Goal: Task Accomplishment & Management: Manage account settings

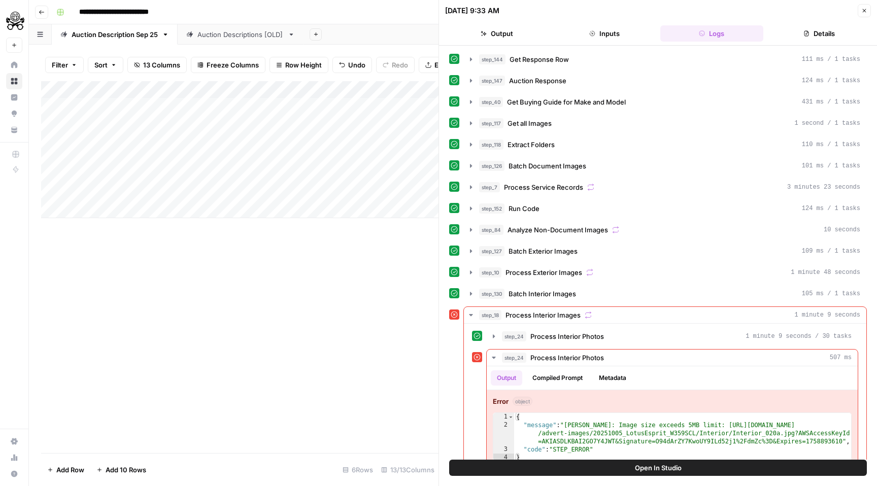
scroll to position [18, 0]
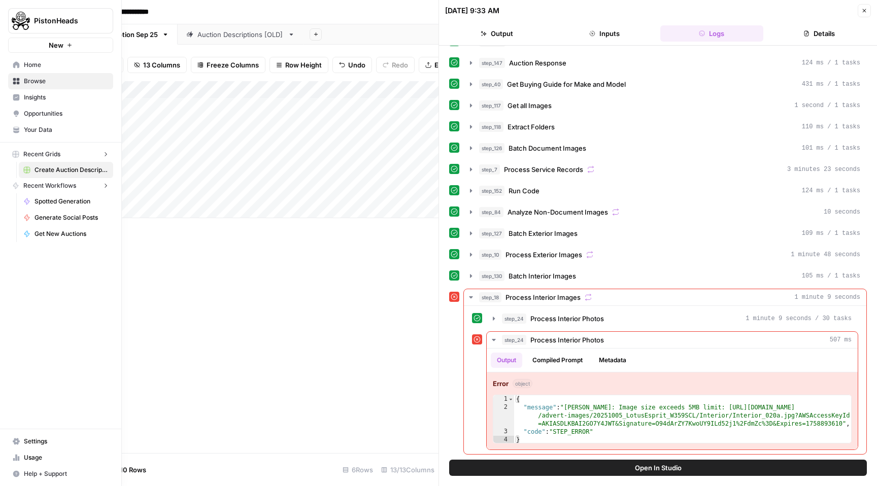
click at [15, 68] on icon at bounding box center [16, 64] width 7 height 7
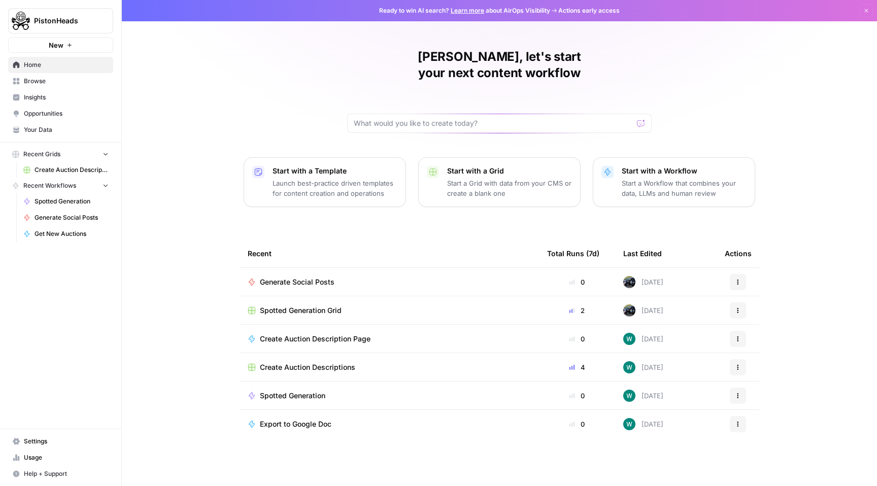
click at [62, 169] on span "Create Auction Descriptions" at bounding box center [72, 170] width 74 height 9
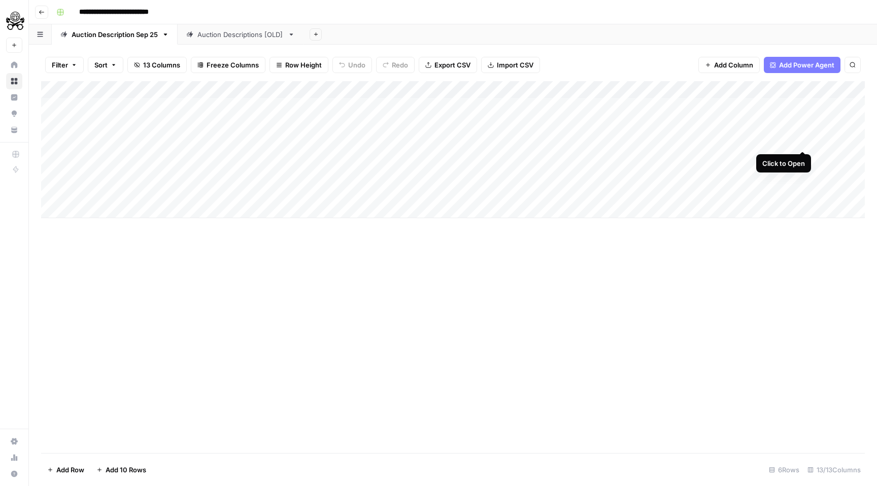
click at [804, 140] on div "Add Column" at bounding box center [453, 149] width 824 height 137
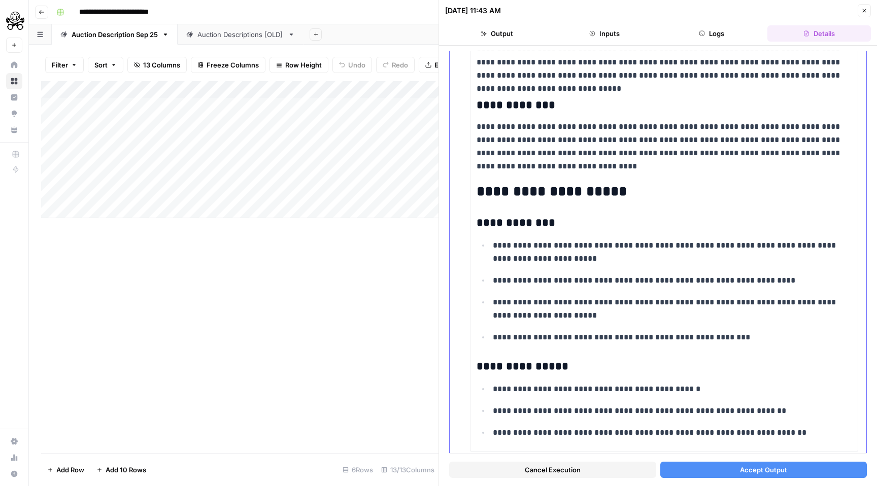
scroll to position [3649, 0]
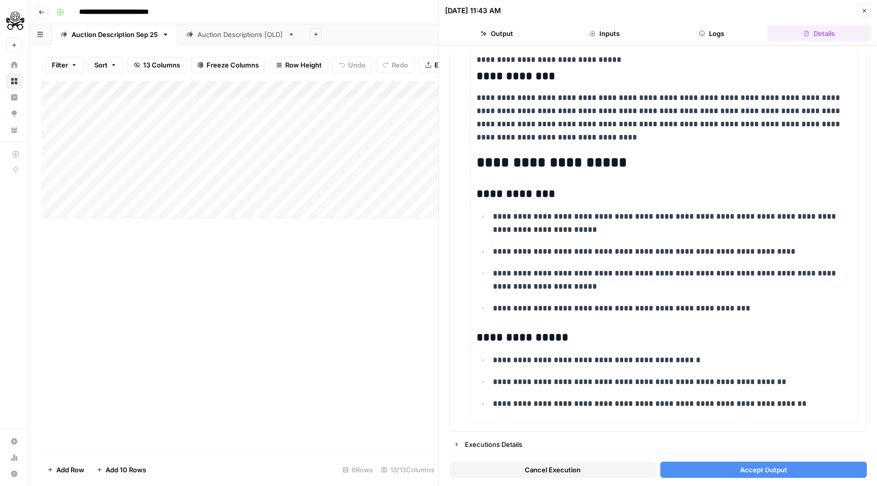
click at [766, 472] on span "Accept Output" at bounding box center [763, 470] width 47 height 10
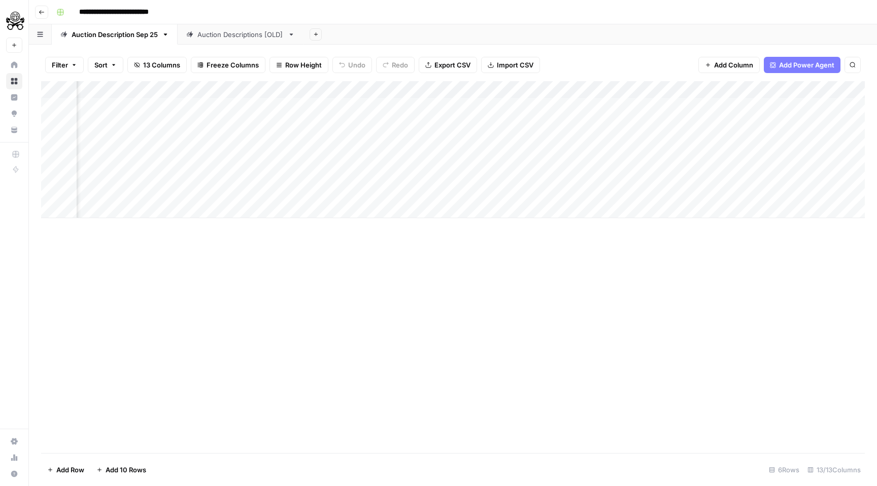
scroll to position [0, 346]
click at [386, 158] on div "Add Column" at bounding box center [453, 149] width 824 height 137
click at [389, 174] on div "Add Column" at bounding box center [453, 149] width 824 height 137
click at [390, 194] on div "Add Column" at bounding box center [453, 149] width 824 height 137
click at [528, 141] on div "Add Column" at bounding box center [453, 149] width 824 height 137
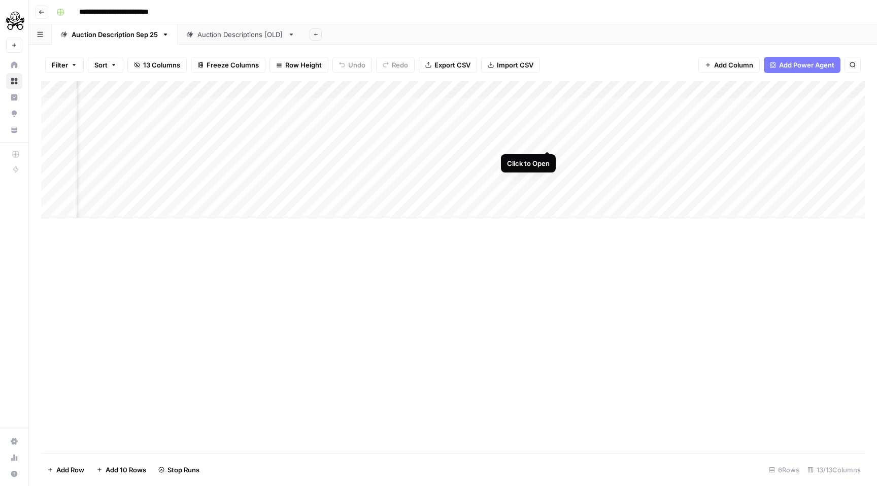
click at [549, 140] on div "Add Column" at bounding box center [453, 149] width 824 height 137
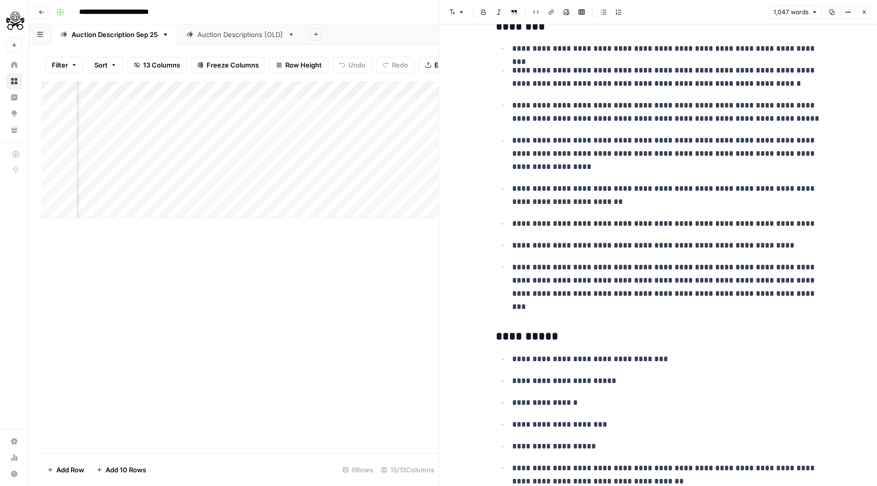
scroll to position [1229, 0]
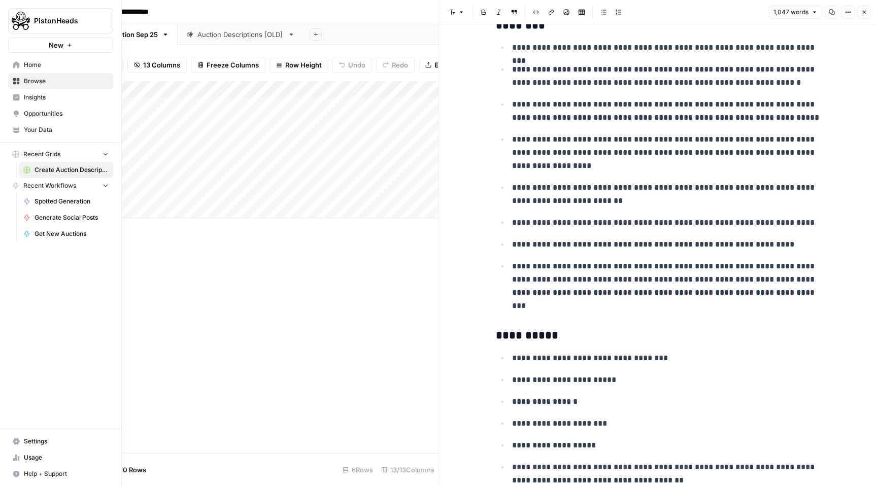
click at [17, 65] on icon at bounding box center [16, 64] width 7 height 7
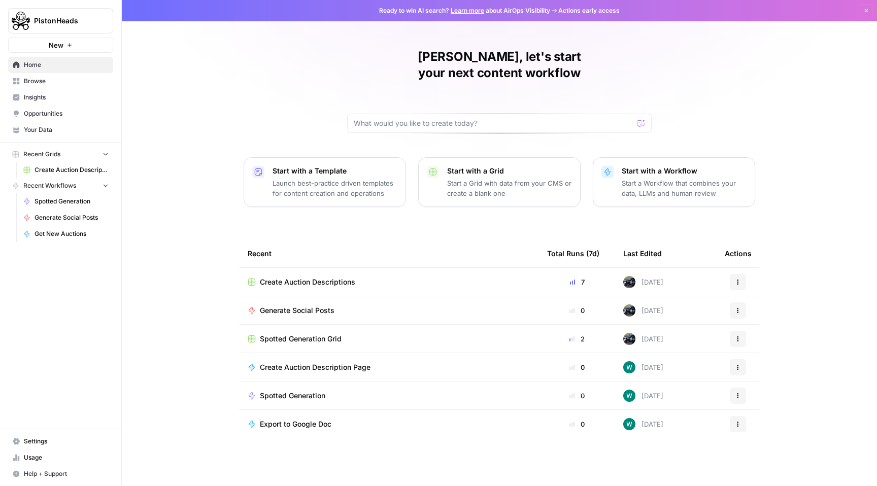
click at [311, 334] on span "Spotted Generation Grid" at bounding box center [301, 339] width 82 height 10
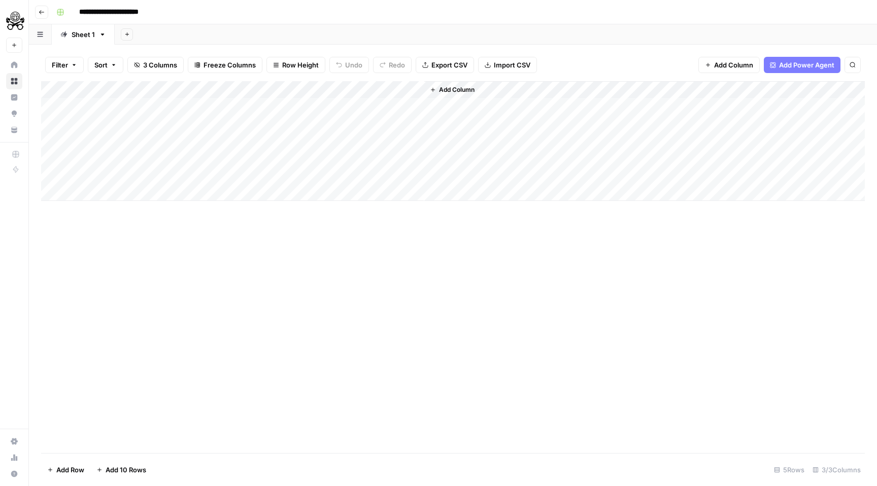
click at [416, 90] on div "Add Column" at bounding box center [453, 141] width 824 height 120
click at [312, 88] on div "Add Column" at bounding box center [453, 141] width 824 height 120
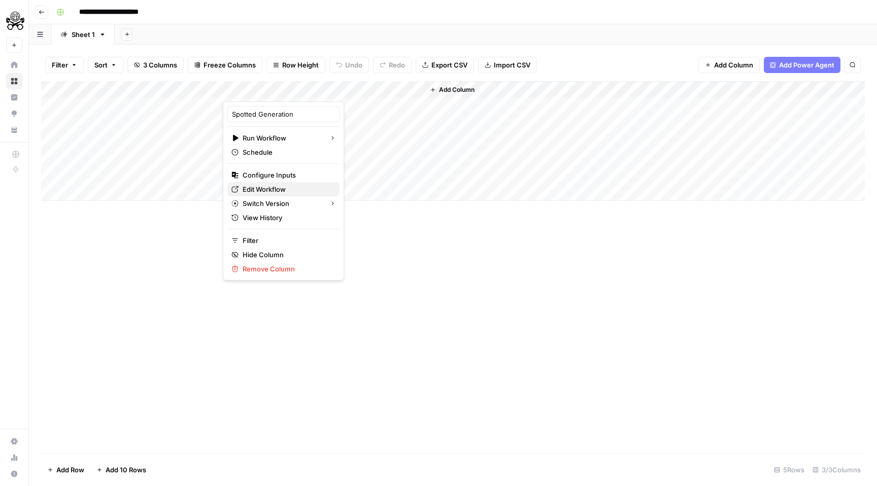
click at [273, 189] on span "Edit Workflow" at bounding box center [287, 189] width 89 height 10
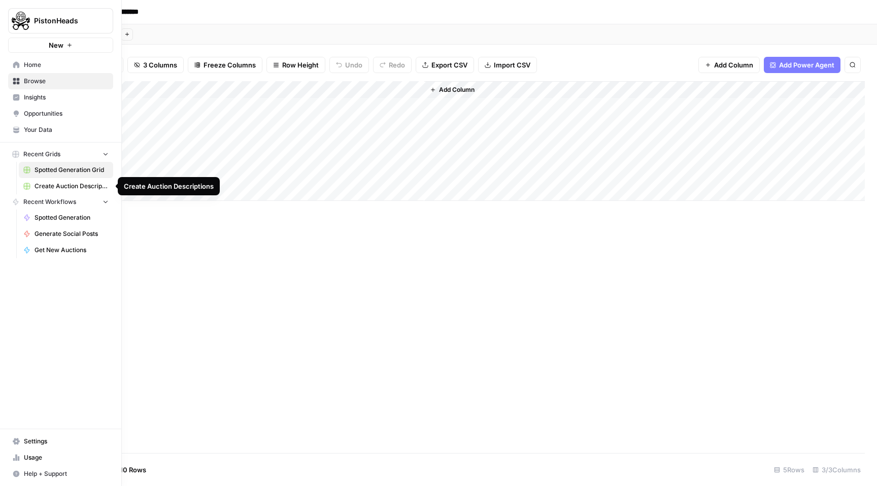
click at [57, 188] on span "Create Auction Descriptions" at bounding box center [72, 186] width 74 height 9
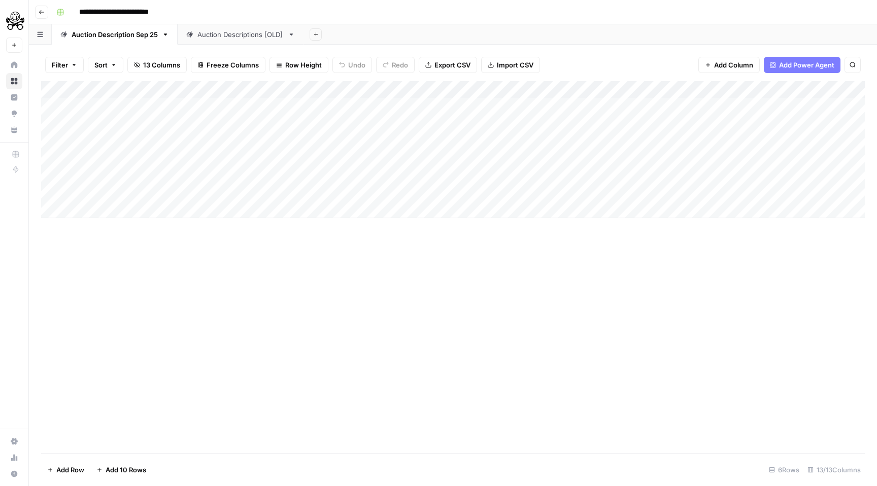
click at [753, 160] on div "Add Column" at bounding box center [453, 149] width 824 height 137
click at [804, 158] on div "Add Column" at bounding box center [453, 149] width 824 height 137
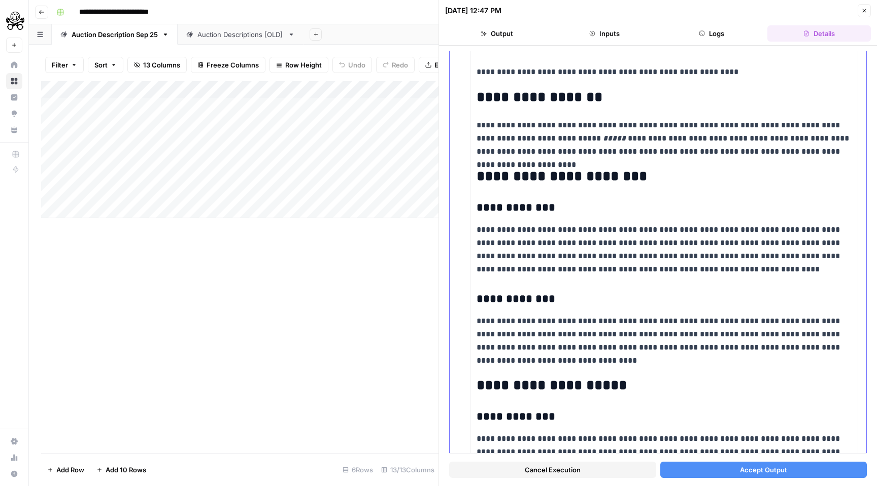
scroll to position [3355, 0]
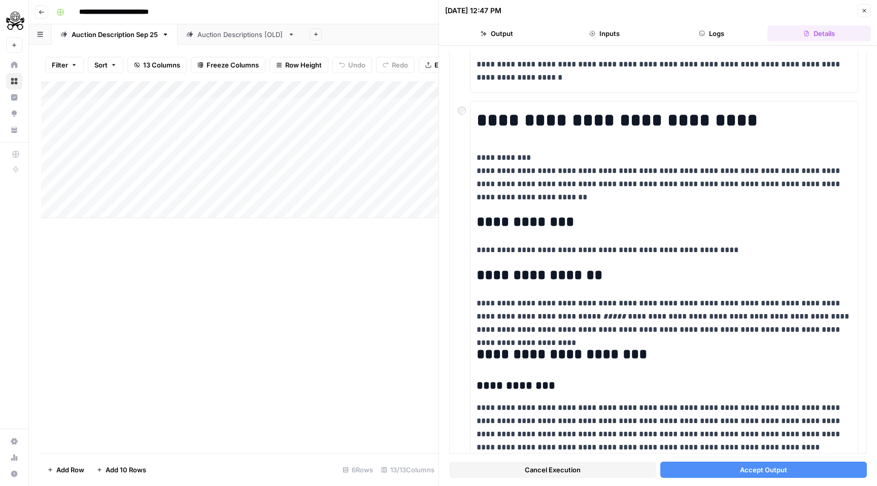
click at [757, 469] on span "Accept Output" at bounding box center [763, 470] width 47 height 10
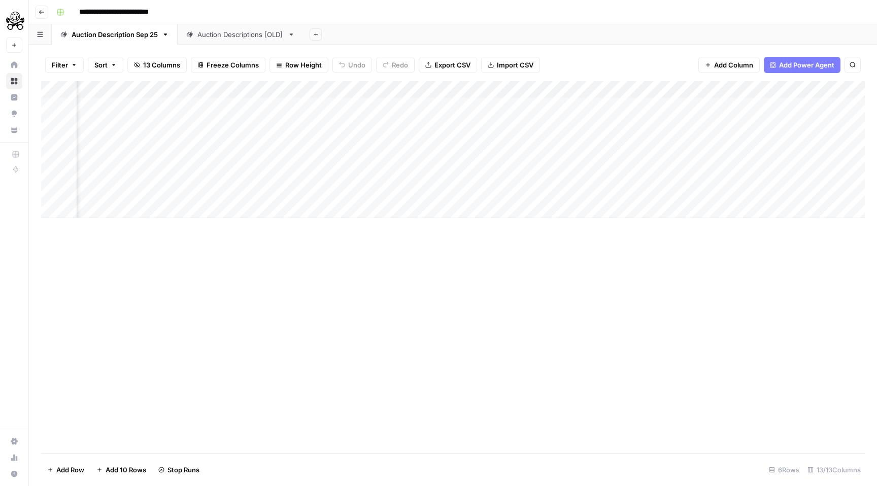
scroll to position [0, 181]
click at [686, 141] on div "Add Column" at bounding box center [453, 149] width 824 height 137
click at [712, 143] on div "Add Column" at bounding box center [453, 149] width 824 height 137
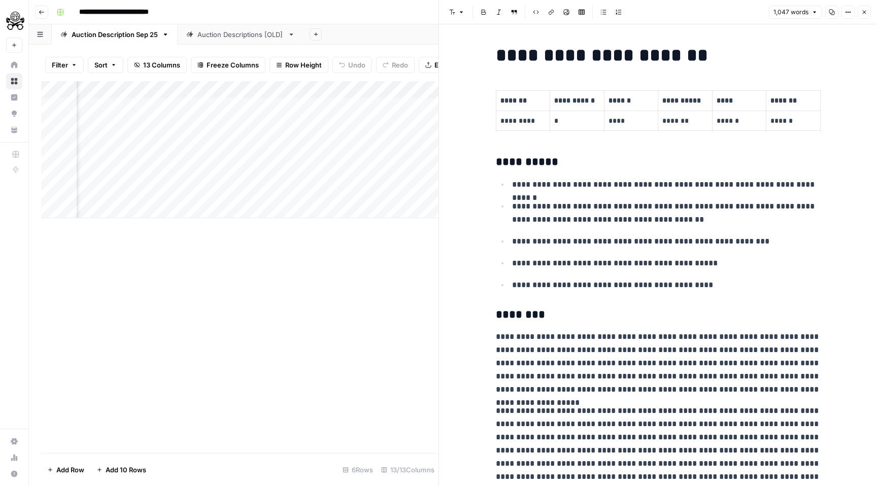
click at [864, 9] on icon "button" at bounding box center [865, 12] width 6 height 6
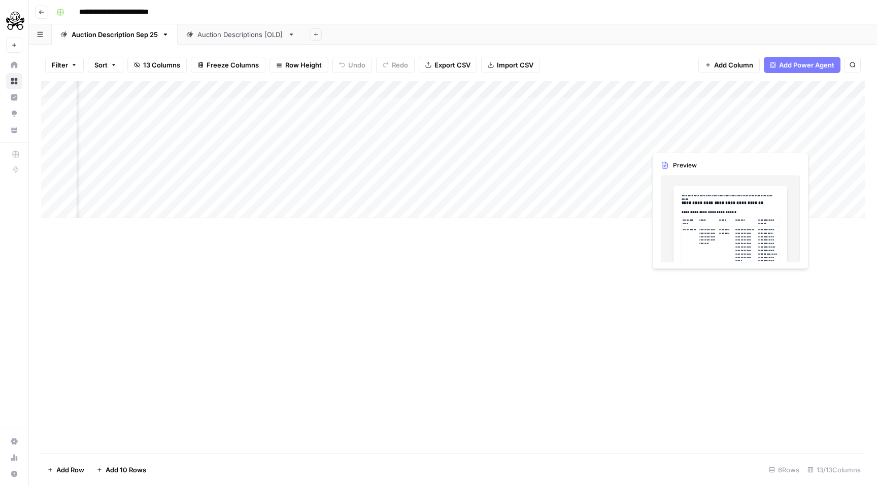
click at [761, 145] on div "Add Column" at bounding box center [453, 149] width 824 height 137
click at [805, 139] on div "Add Column" at bounding box center [453, 149] width 824 height 137
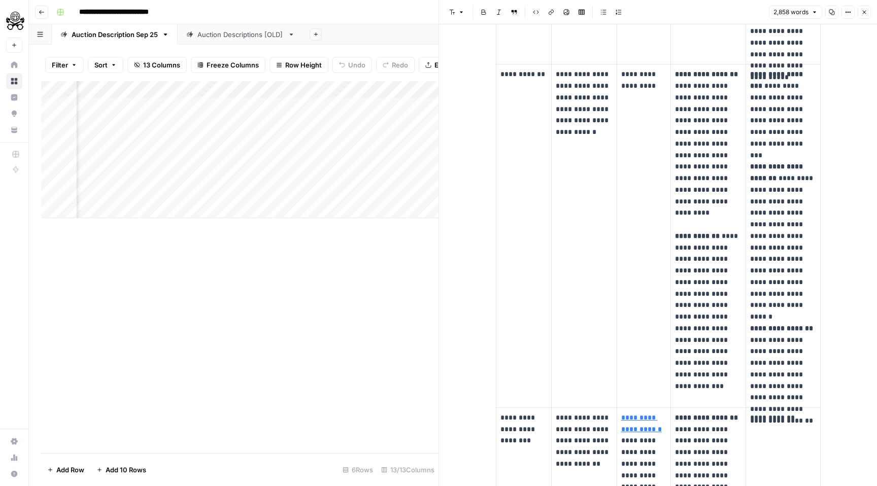
scroll to position [413, 0]
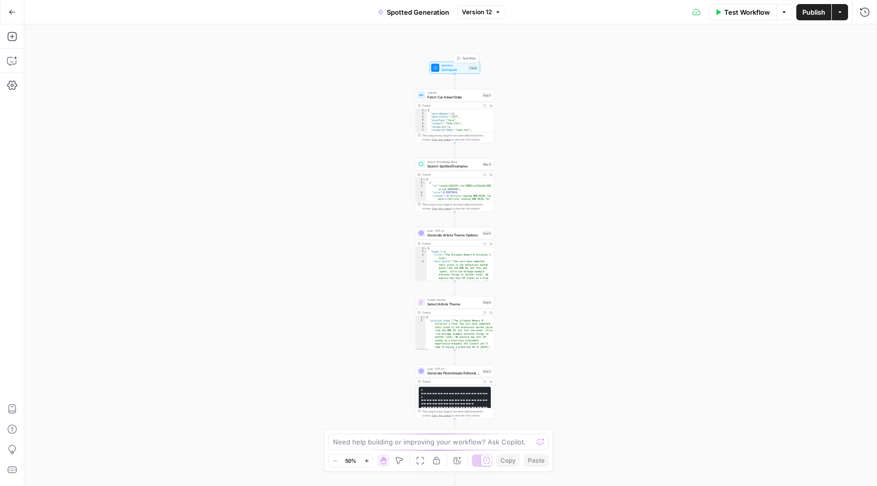
click at [460, 69] on span "Set Inputs" at bounding box center [454, 69] width 25 height 5
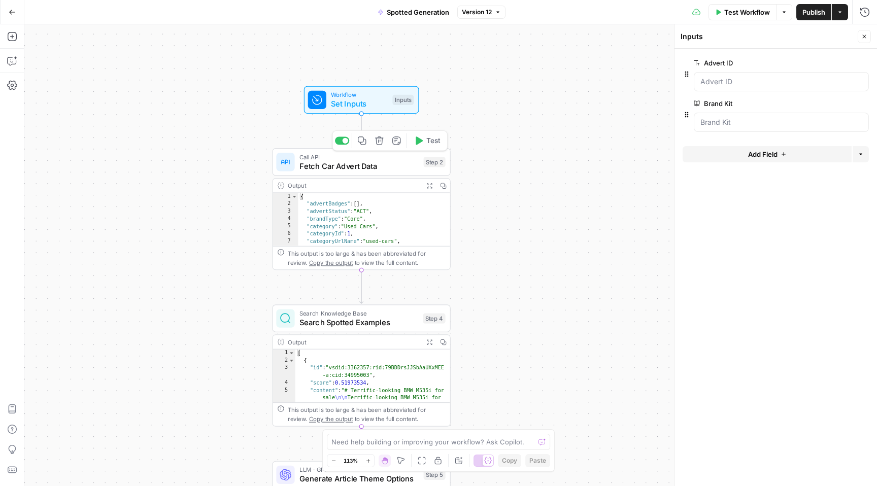
click at [400, 160] on span "Fetch Car Advert Data" at bounding box center [360, 166] width 120 height 12
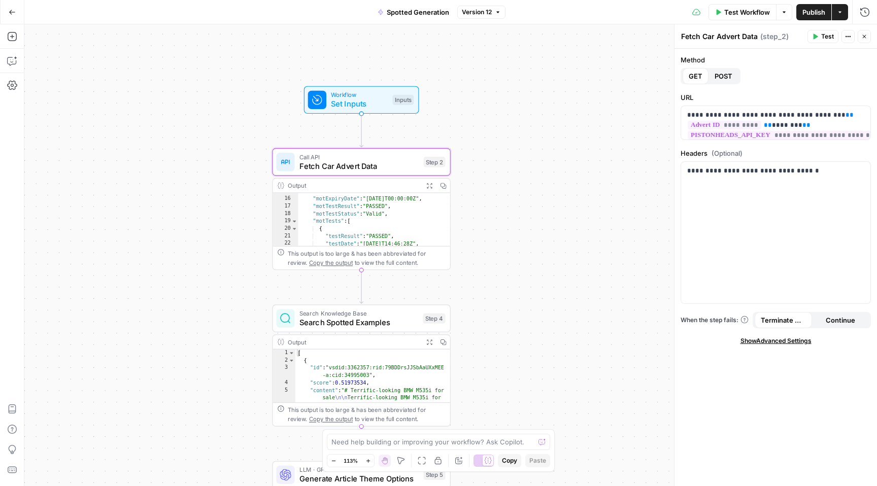
scroll to position [97, 0]
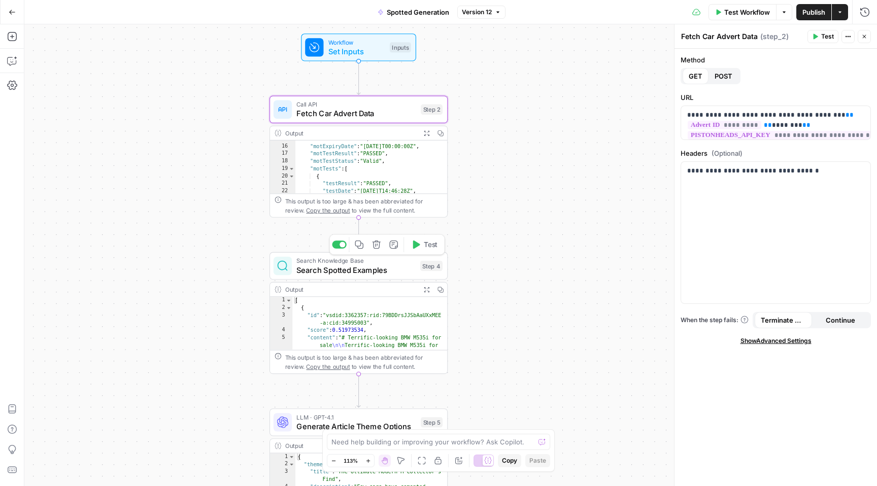
click at [351, 271] on span "Search Spotted Examples" at bounding box center [356, 271] width 119 height 12
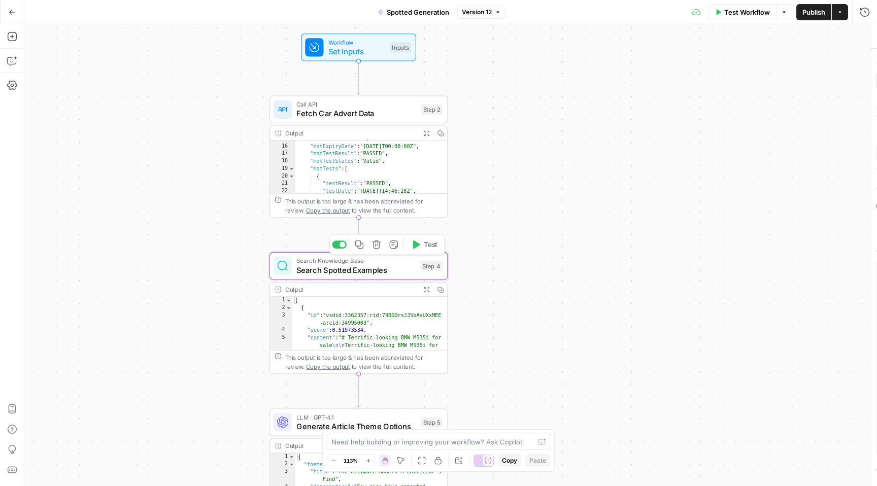
type textarea "Search Spotted Examples"
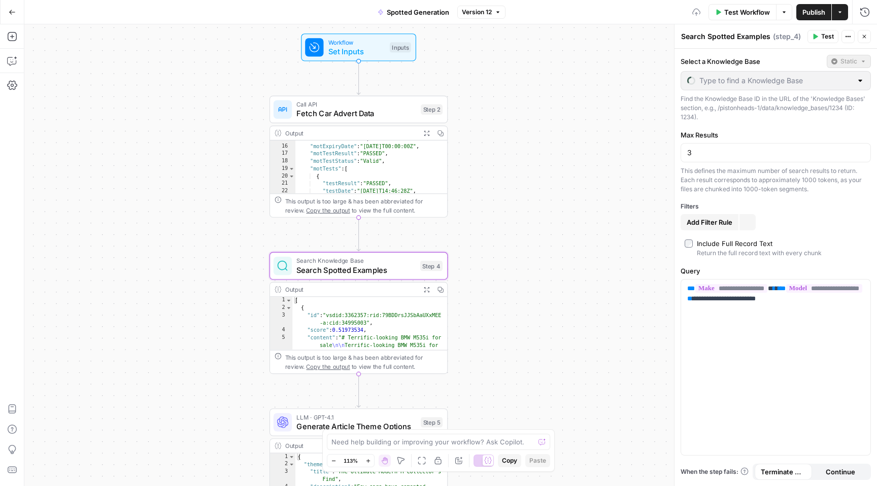
type input "Spotted"
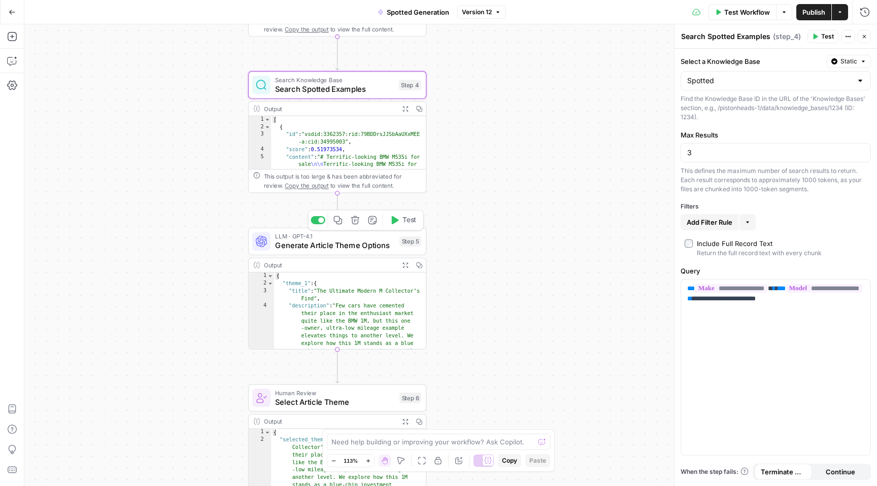
click at [344, 245] on span "Generate Article Theme Options" at bounding box center [335, 246] width 120 height 12
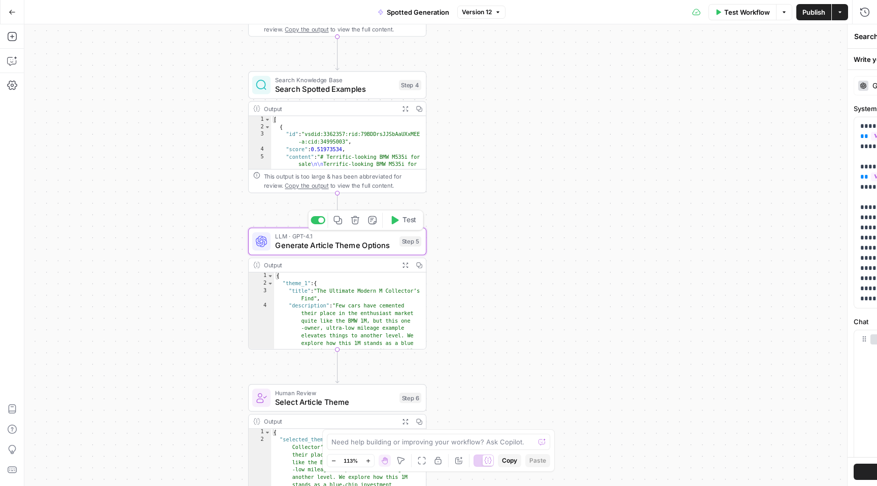
type textarea "Generate Article Theme Options"
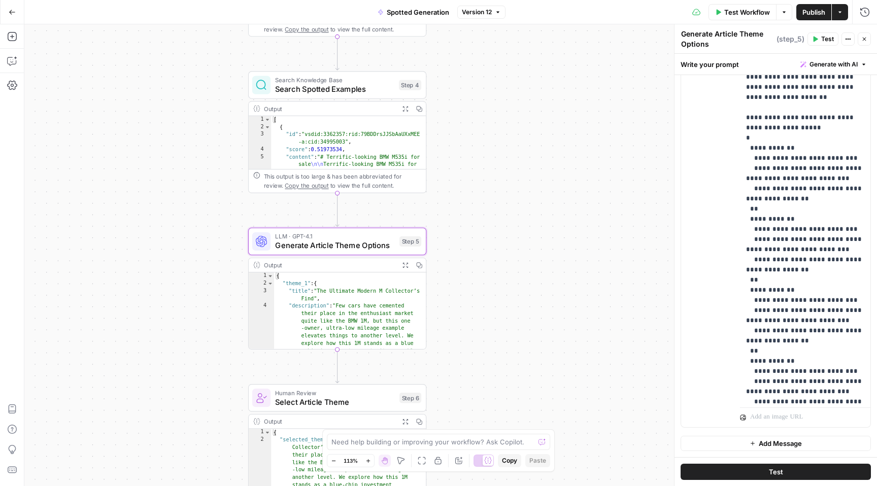
scroll to position [732, 0]
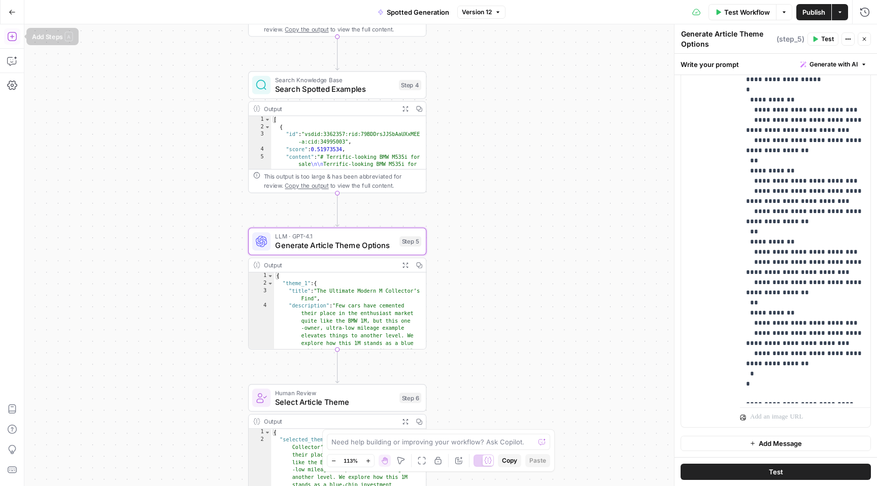
click at [16, 38] on button "Add Steps" at bounding box center [12, 36] width 16 height 16
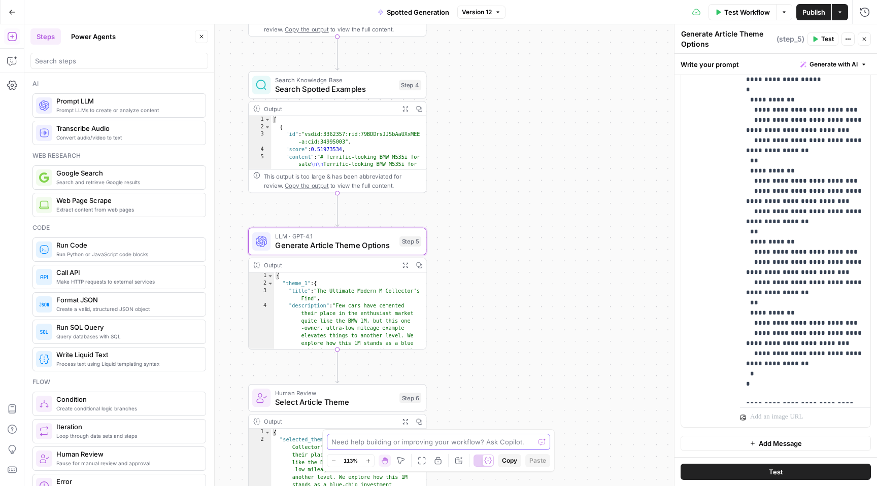
click at [386, 442] on textarea at bounding box center [433, 442] width 203 height 10
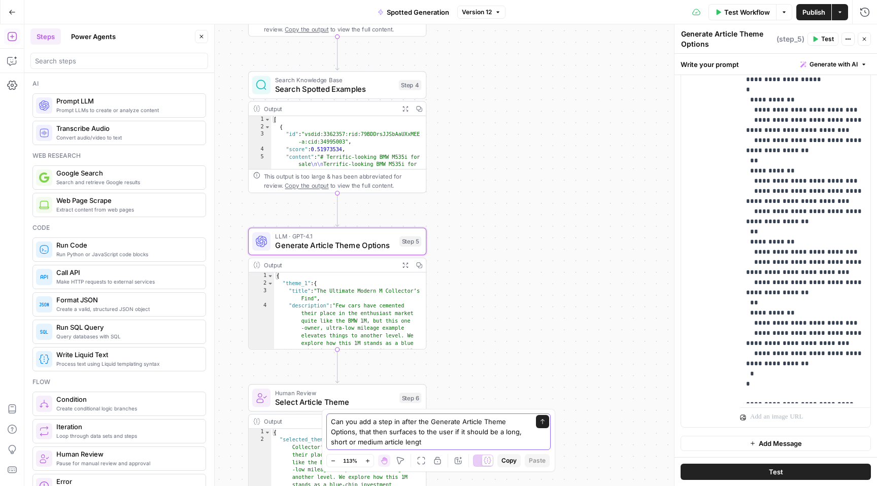
type textarea "Can you add a step in after the Generate Article Theme Options, that then surfa…"
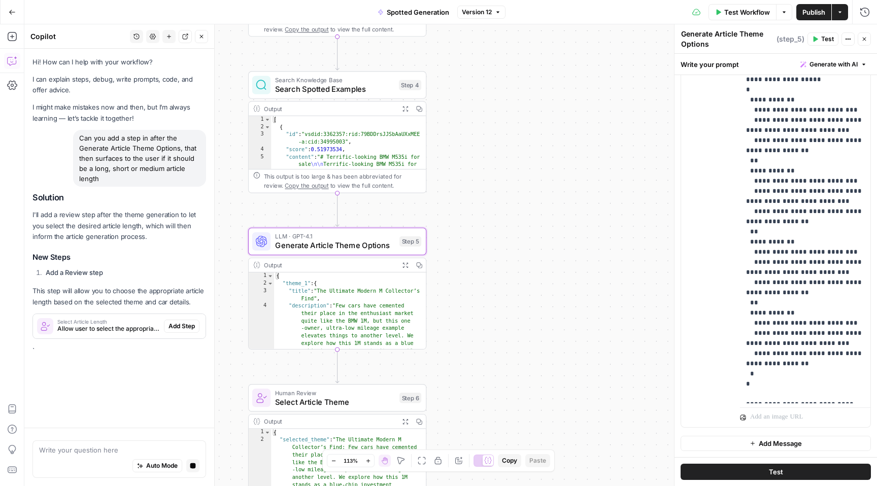
scroll to position [0, 0]
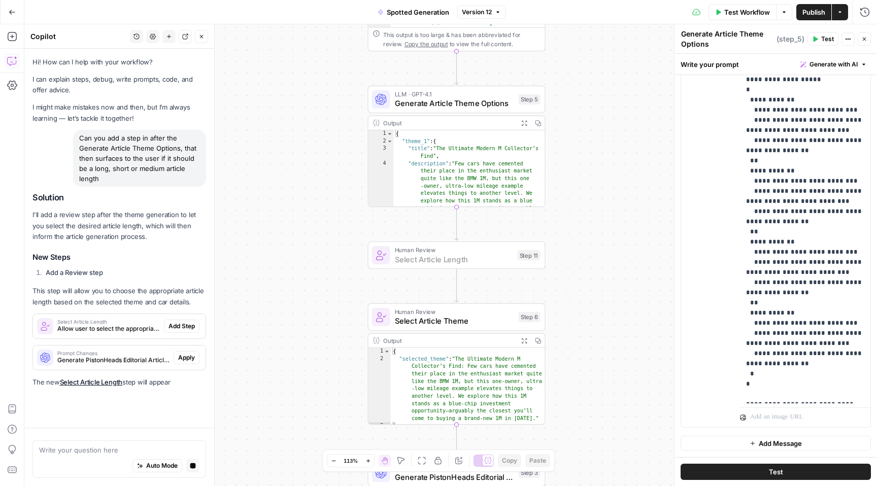
click at [177, 324] on span "Add Step" at bounding box center [182, 326] width 26 height 9
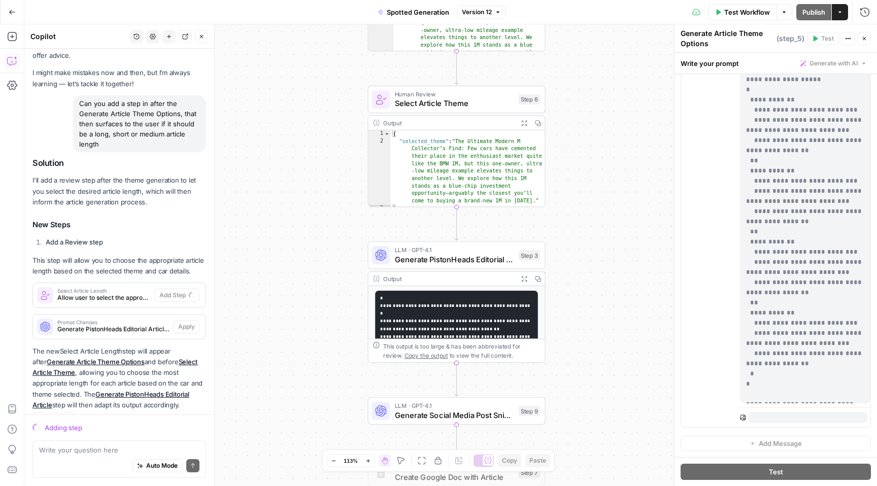
scroll to position [55, 0]
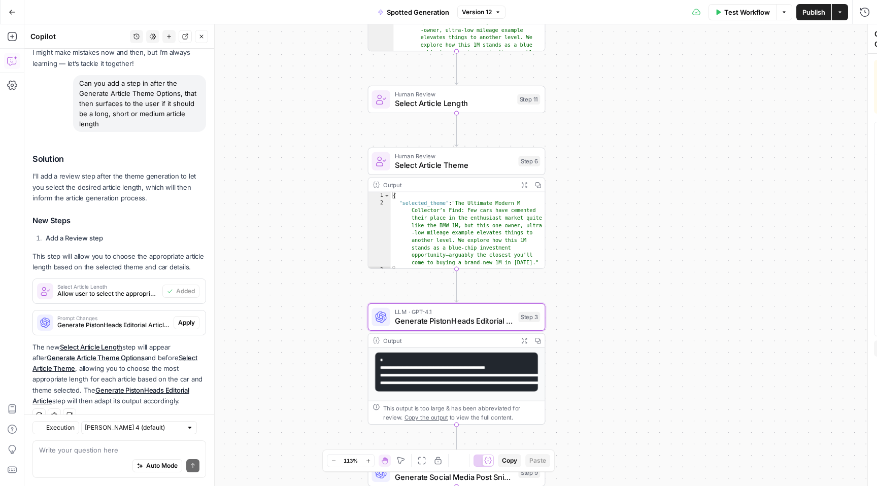
type textarea "Select Article Length"
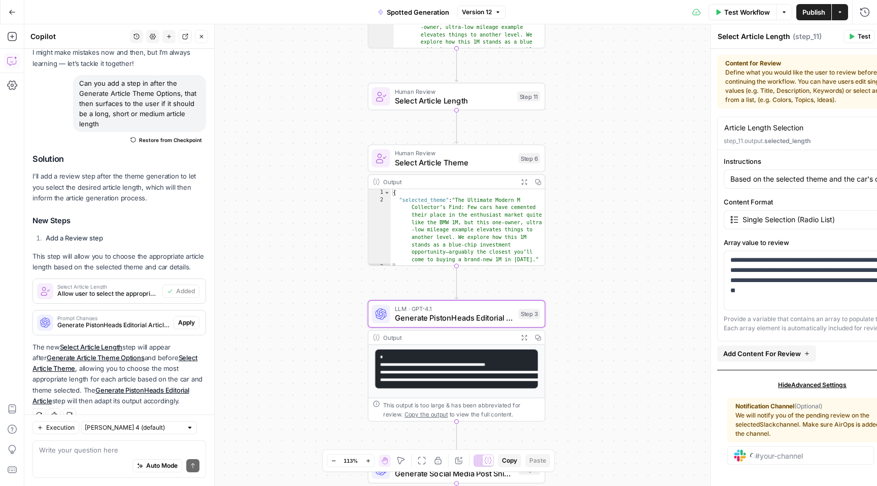
scroll to position [71, 0]
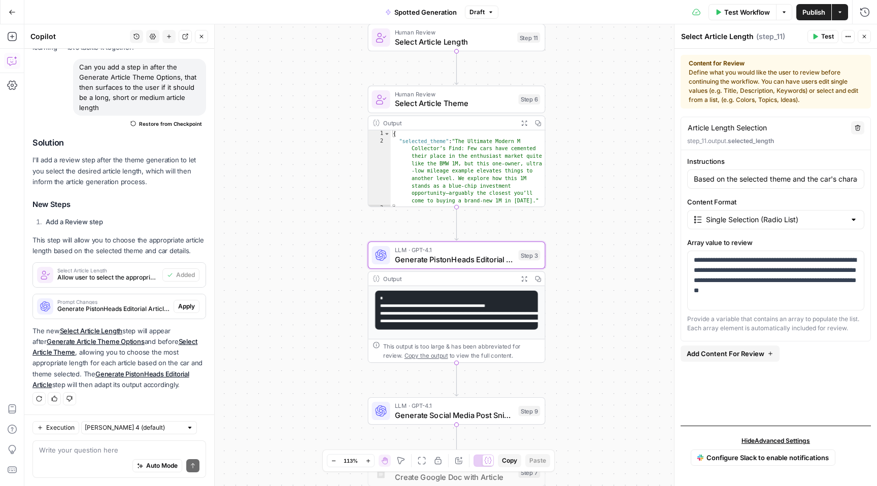
click at [189, 309] on span "Apply" at bounding box center [186, 306] width 17 height 9
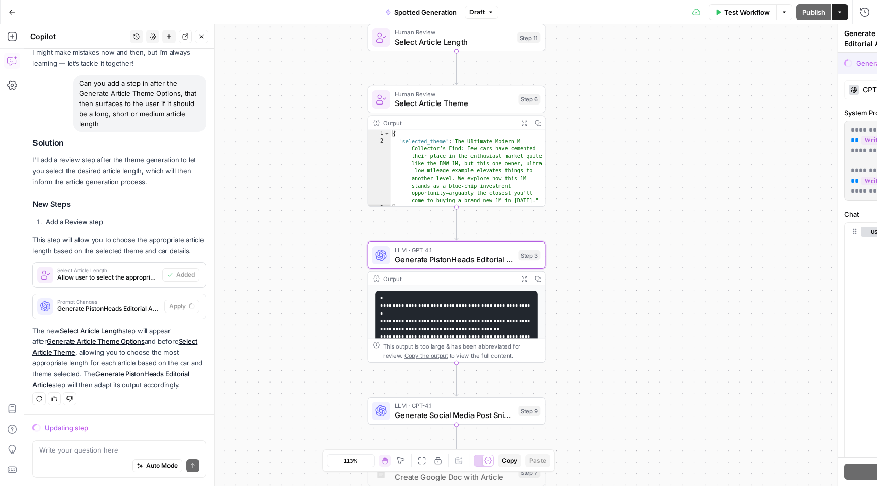
scroll to position [55, 0]
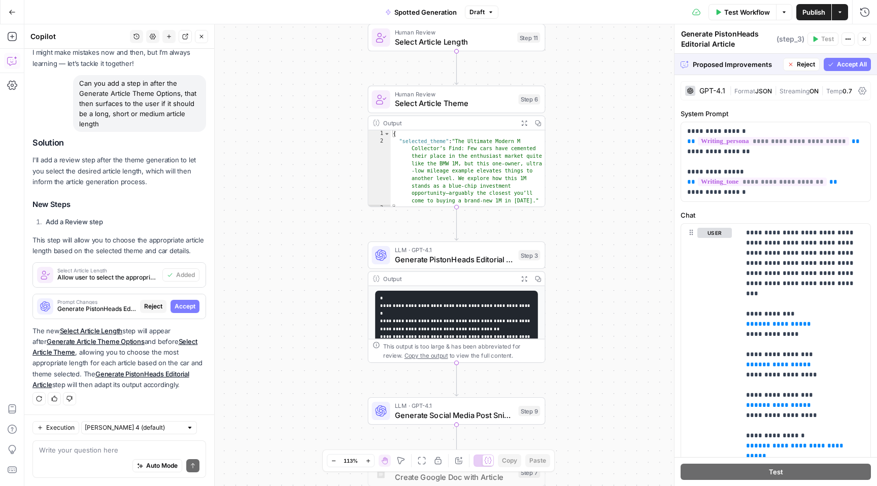
click at [838, 62] on span "Accept All" at bounding box center [852, 64] width 30 height 9
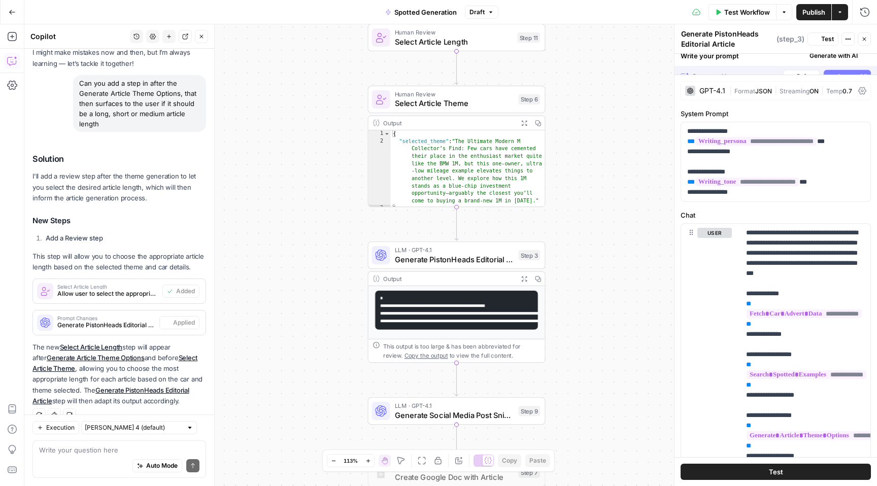
scroll to position [71, 0]
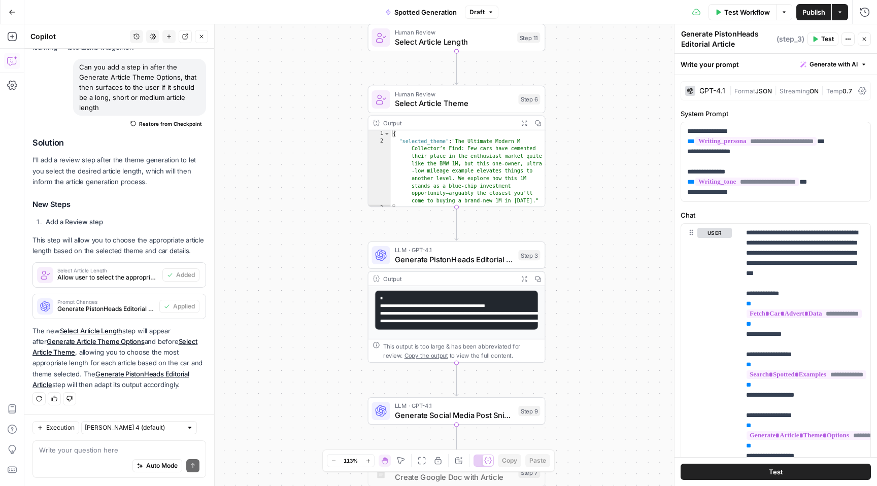
click at [815, 11] on span "Publish" at bounding box center [814, 12] width 23 height 10
click at [6, 12] on button "Go Back" at bounding box center [12, 12] width 18 height 18
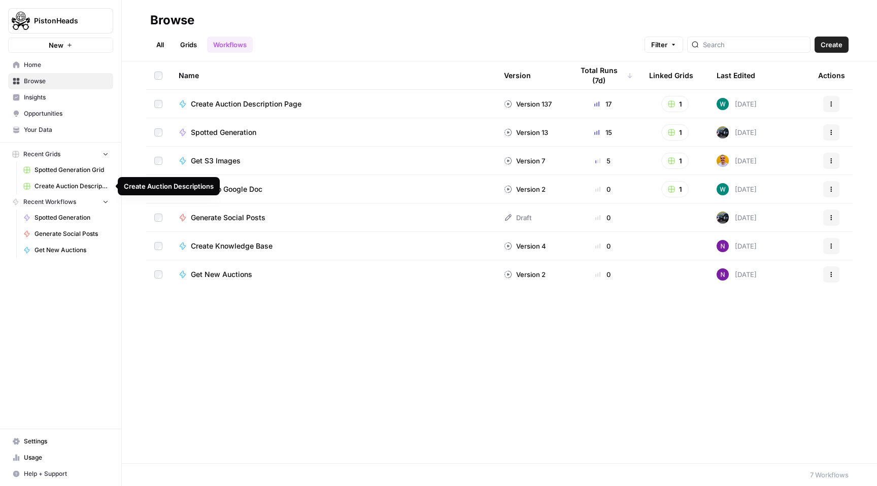
click at [66, 172] on span "Spotted Generation Grid" at bounding box center [72, 170] width 74 height 9
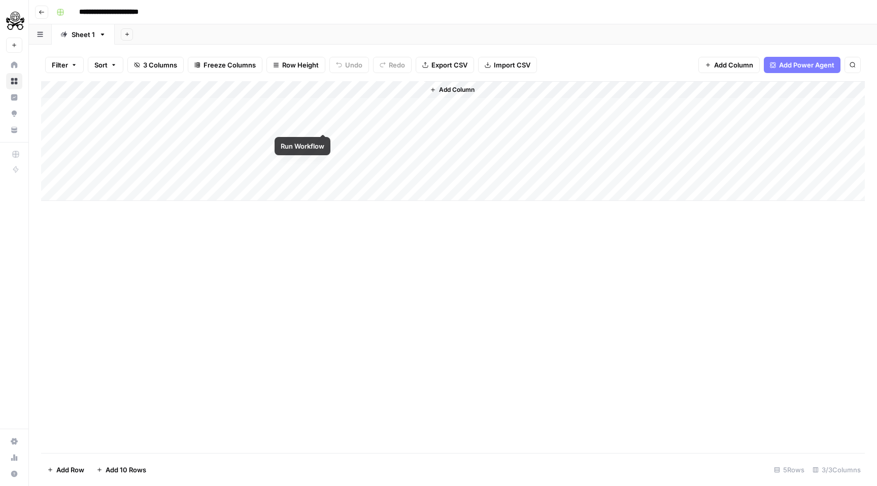
click at [321, 123] on div "Add Column" at bounding box center [453, 141] width 824 height 120
click at [317, 127] on div "Add Column" at bounding box center [453, 141] width 824 height 120
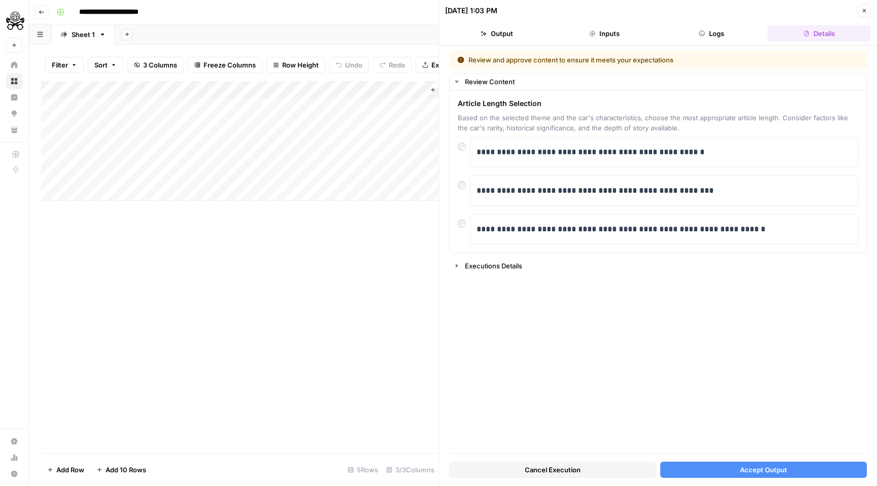
click at [751, 466] on span "Accept Output" at bounding box center [763, 470] width 47 height 10
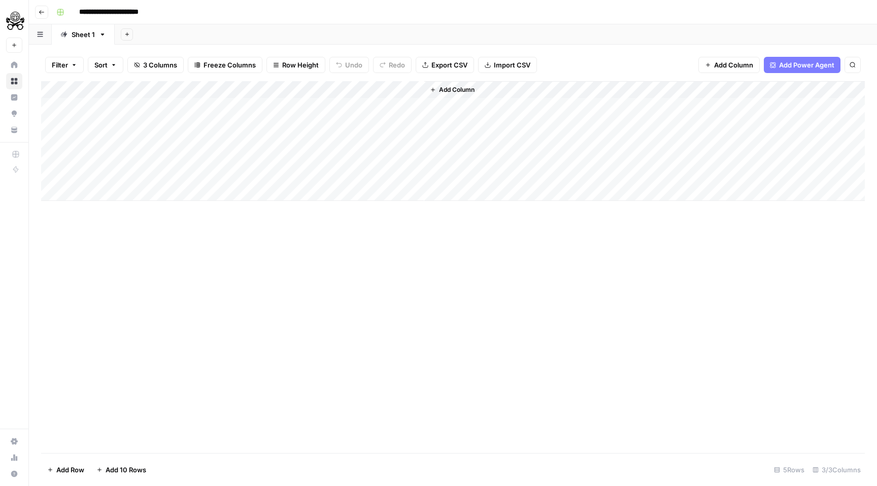
click at [302, 122] on div "Add Column" at bounding box center [453, 141] width 824 height 120
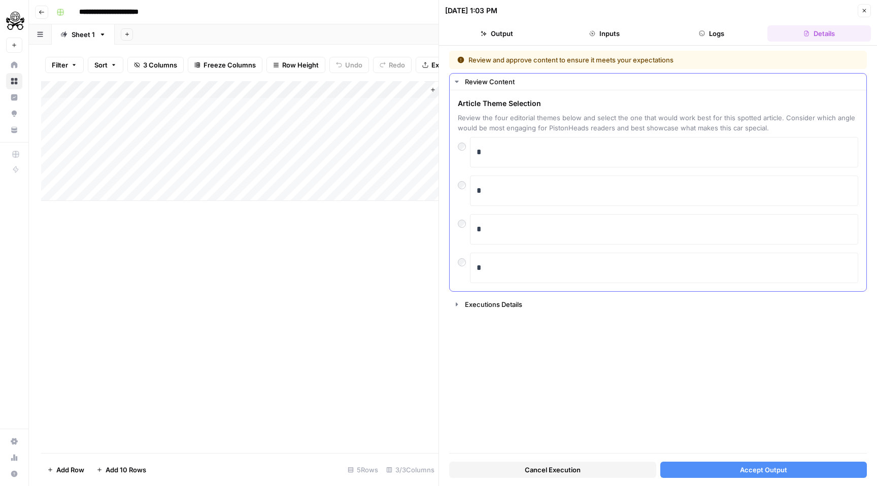
click at [456, 187] on div "Article Theme Selection Review the four editorial themes below and select the o…" at bounding box center [658, 190] width 417 height 201
click at [460, 152] on div "*" at bounding box center [658, 152] width 401 height 30
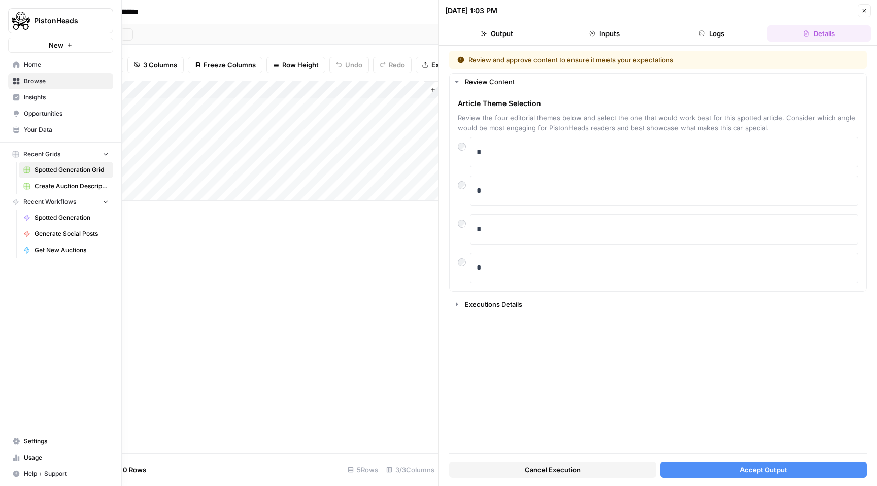
click at [35, 64] on span "Home" at bounding box center [66, 64] width 85 height 9
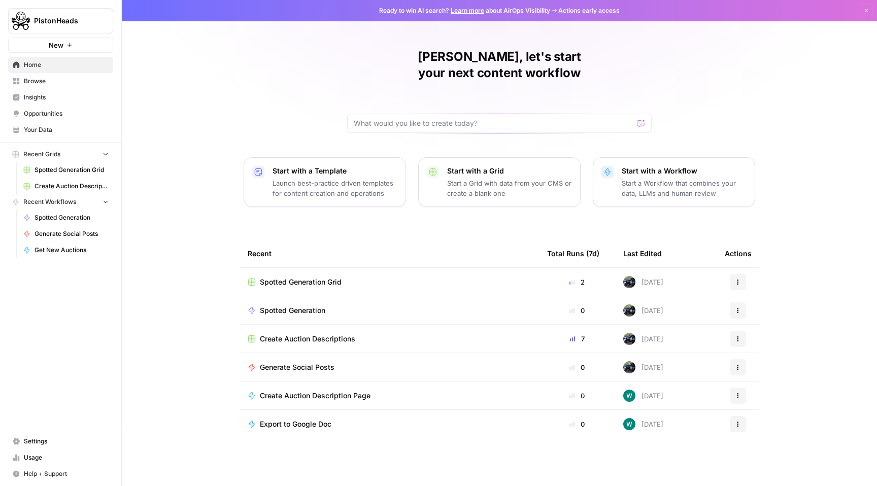
click at [354, 272] on td "Spotted Generation Grid" at bounding box center [390, 282] width 300 height 28
click at [330, 277] on span "Spotted Generation Grid" at bounding box center [301, 282] width 82 height 10
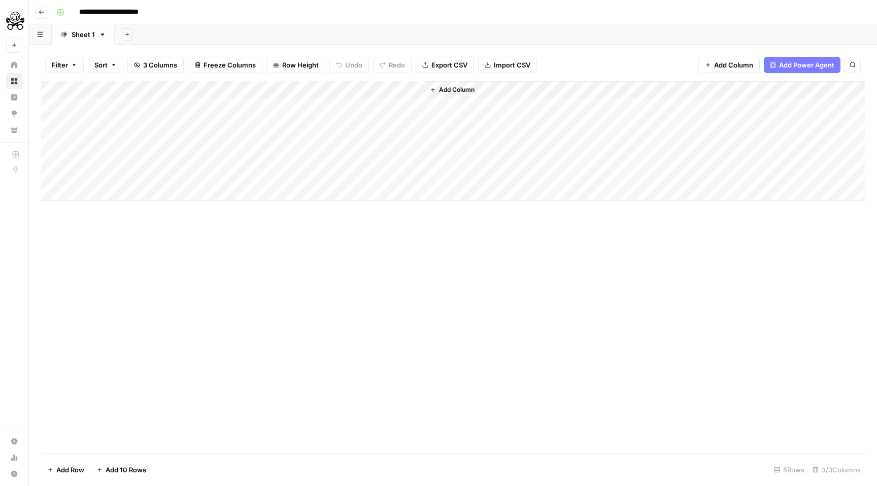
click at [313, 91] on div "Add Column" at bounding box center [453, 141] width 824 height 120
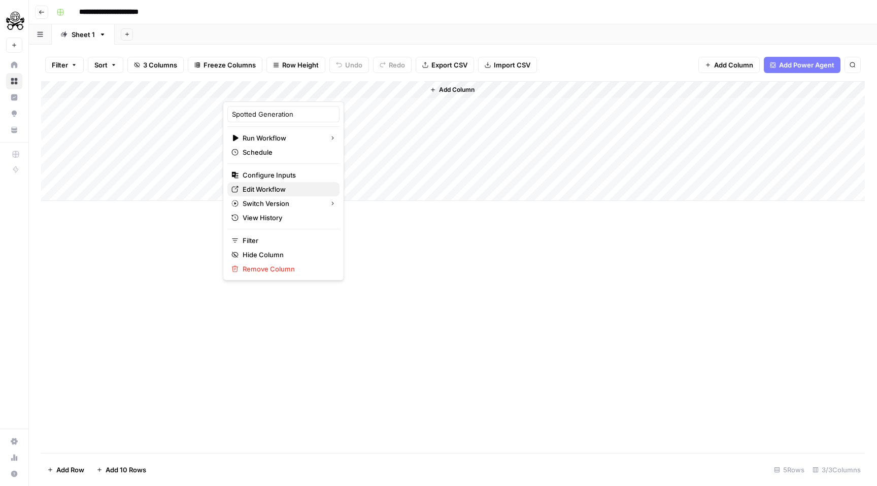
click at [277, 190] on span "Edit Workflow" at bounding box center [287, 189] width 89 height 10
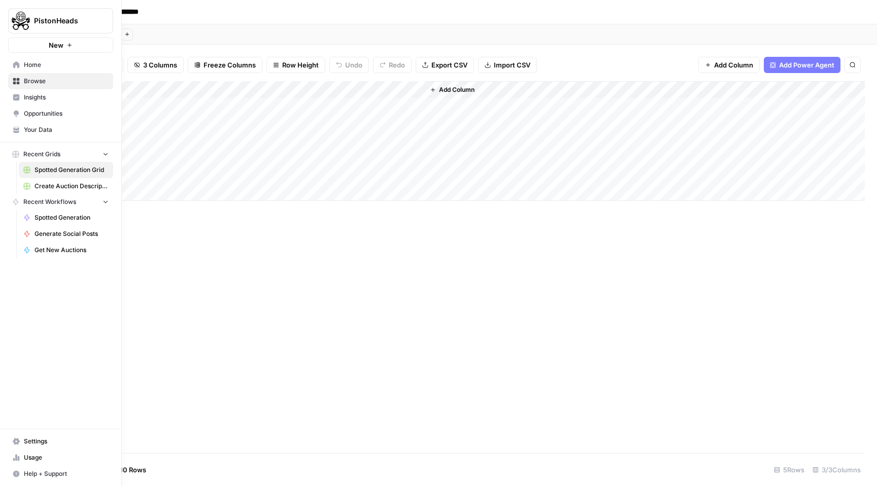
click at [51, 443] on span "Settings" at bounding box center [66, 441] width 85 height 9
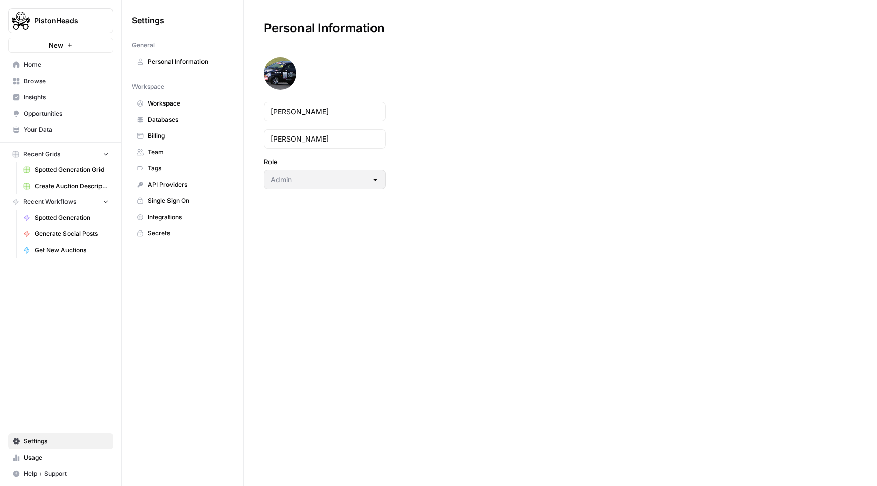
click at [177, 155] on span "Team" at bounding box center [188, 152] width 81 height 9
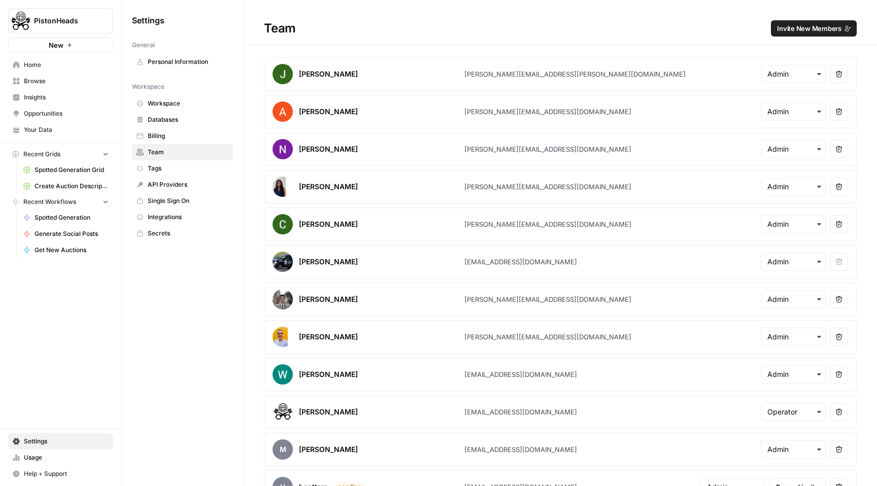
scroll to position [22, 0]
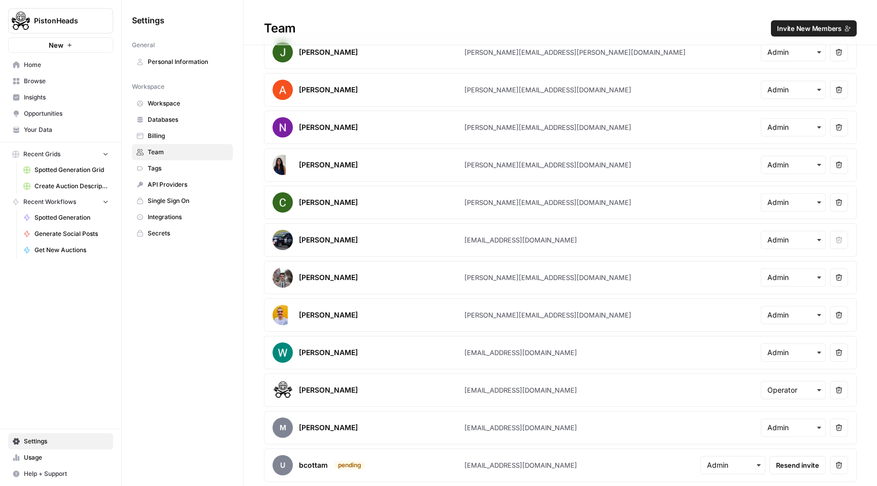
click at [810, 27] on span "Invite New Members" at bounding box center [809, 28] width 64 height 10
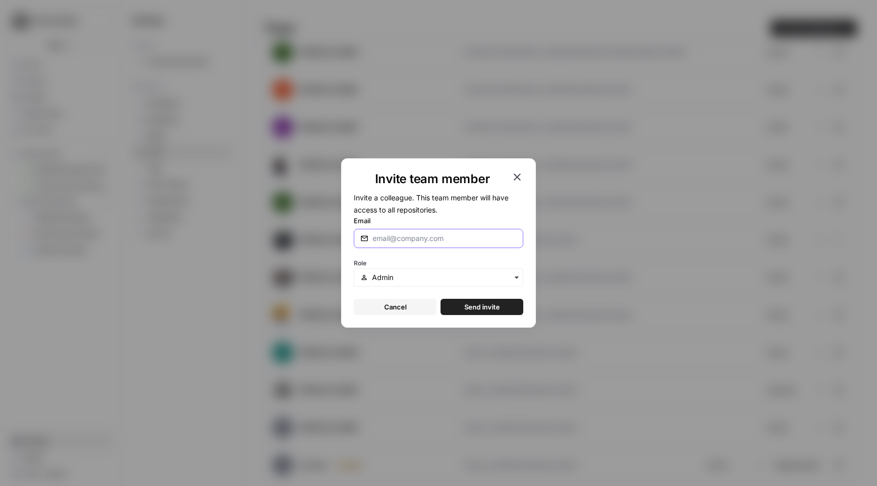
click at [423, 240] on input "Email" at bounding box center [445, 239] width 144 height 10
type input "[EMAIL_ADDRESS][DOMAIN_NAME]"
click at [466, 280] on input "text" at bounding box center [444, 278] width 145 height 10
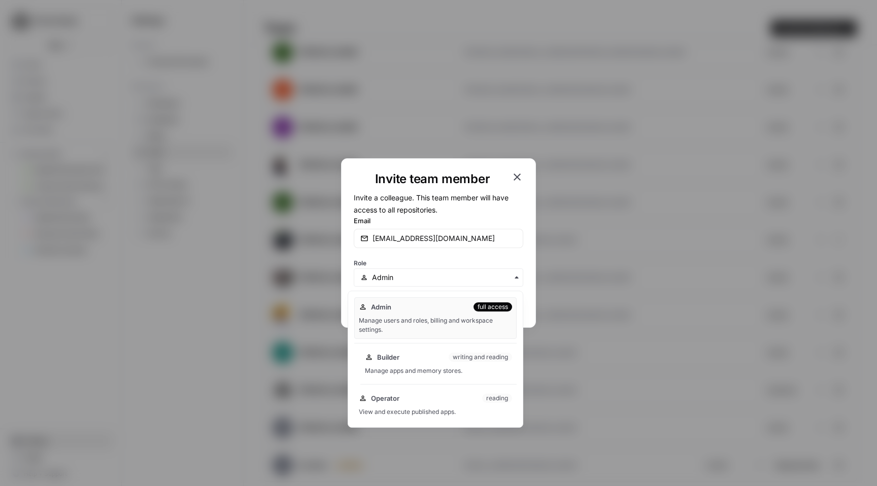
click at [419, 356] on div "Builder writing and reading" at bounding box center [438, 357] width 147 height 10
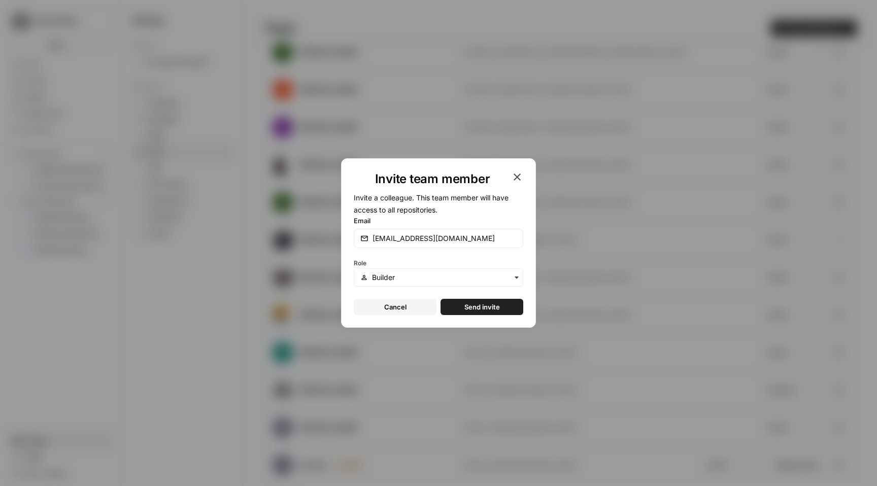
click at [486, 308] on span "Send invite" at bounding box center [483, 307] width 36 height 10
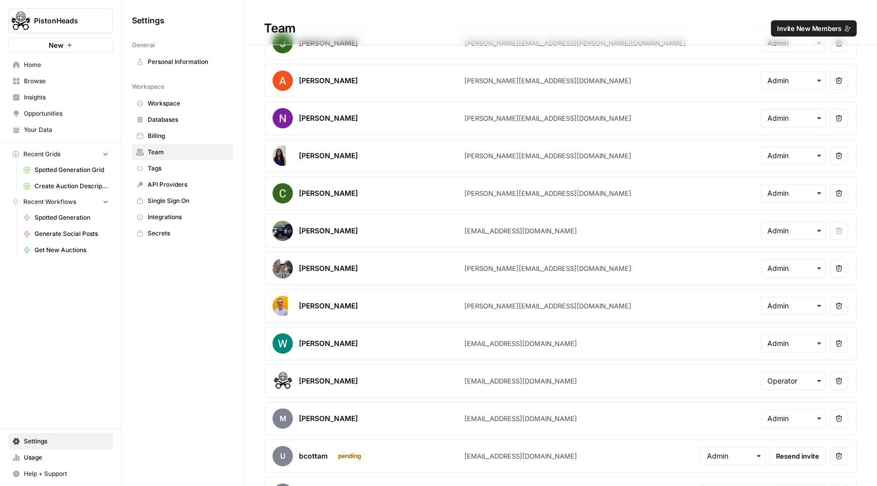
scroll to position [0, 0]
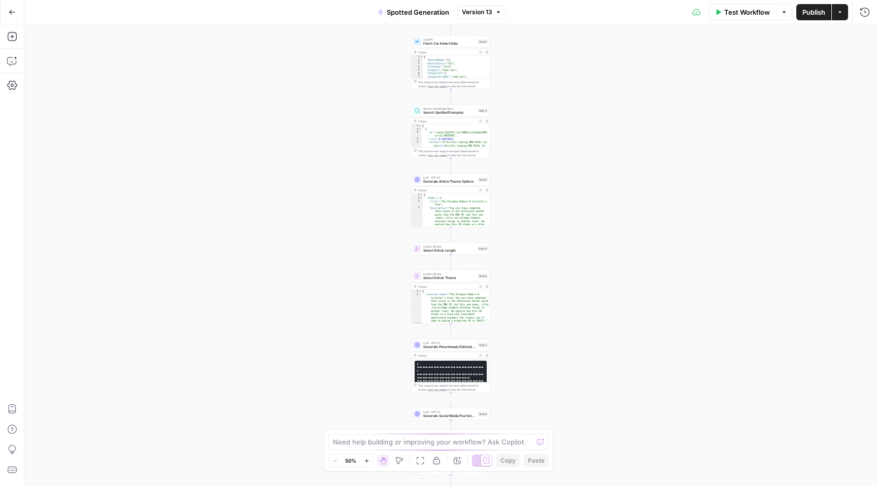
click at [487, 15] on span "Version 13" at bounding box center [477, 12] width 30 height 9
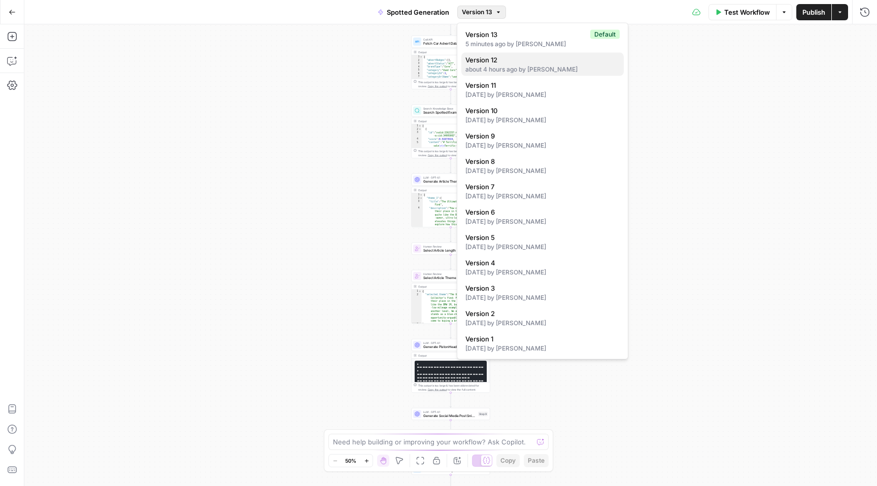
click at [509, 65] on div "about 4 hours ago by William Reed" at bounding box center [543, 69] width 154 height 9
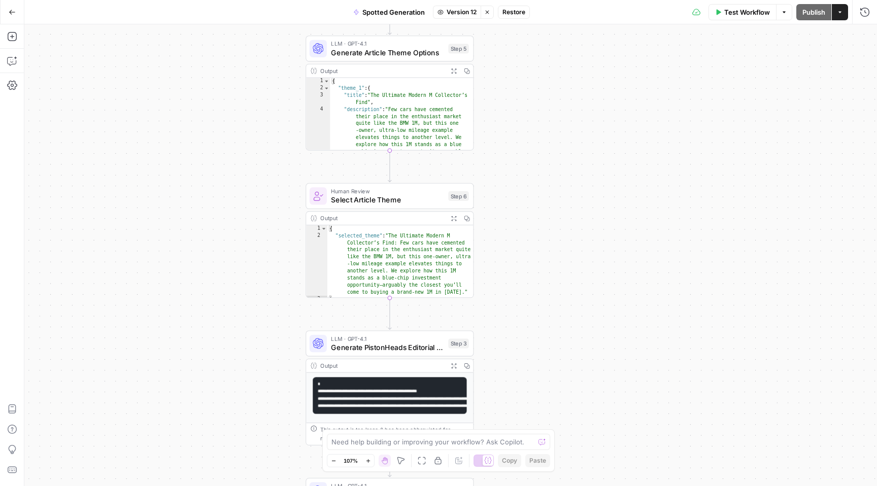
click at [516, 16] on span "Restore" at bounding box center [514, 12] width 23 height 9
click at [819, 15] on span "Publish" at bounding box center [814, 12] width 23 height 10
